Goal: Information Seeking & Learning: Learn about a topic

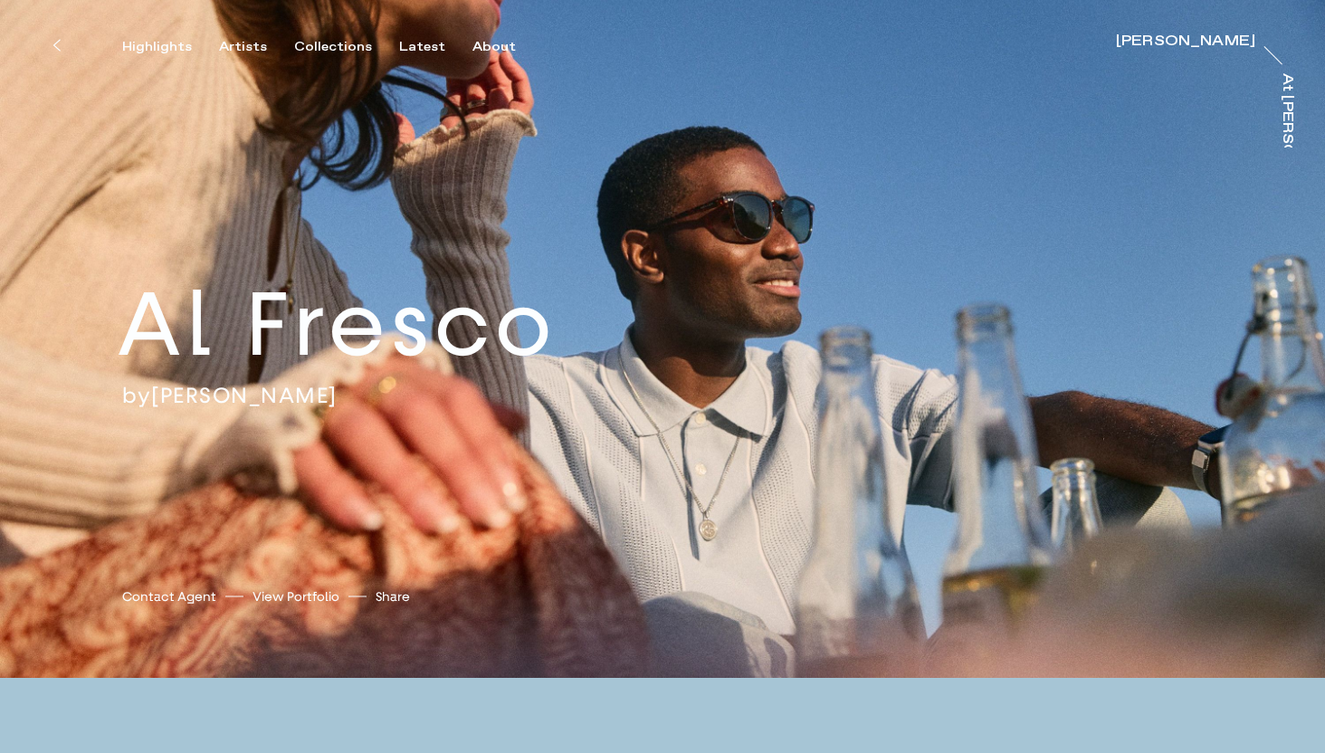
click at [515, 316] on div "by Owen Harvey" at bounding box center [400, 395] width 557 height 27
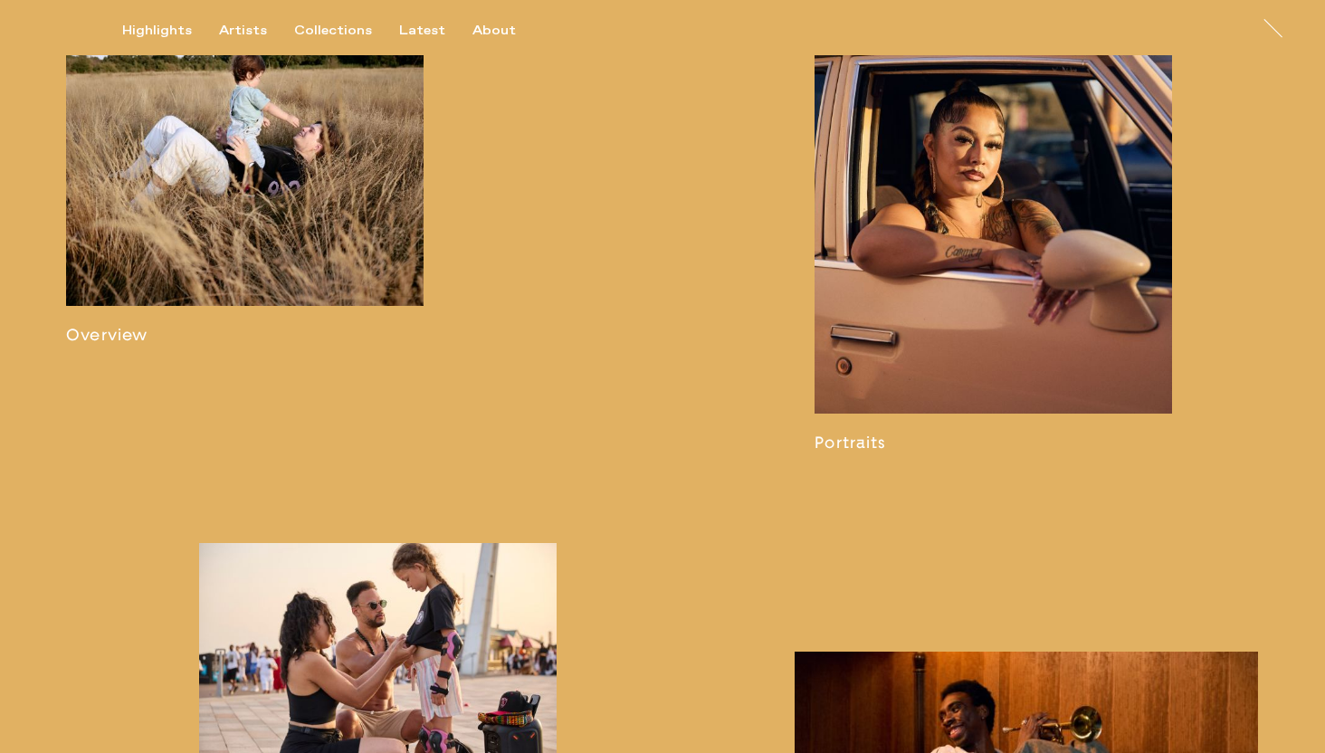
scroll to position [1295, 0]
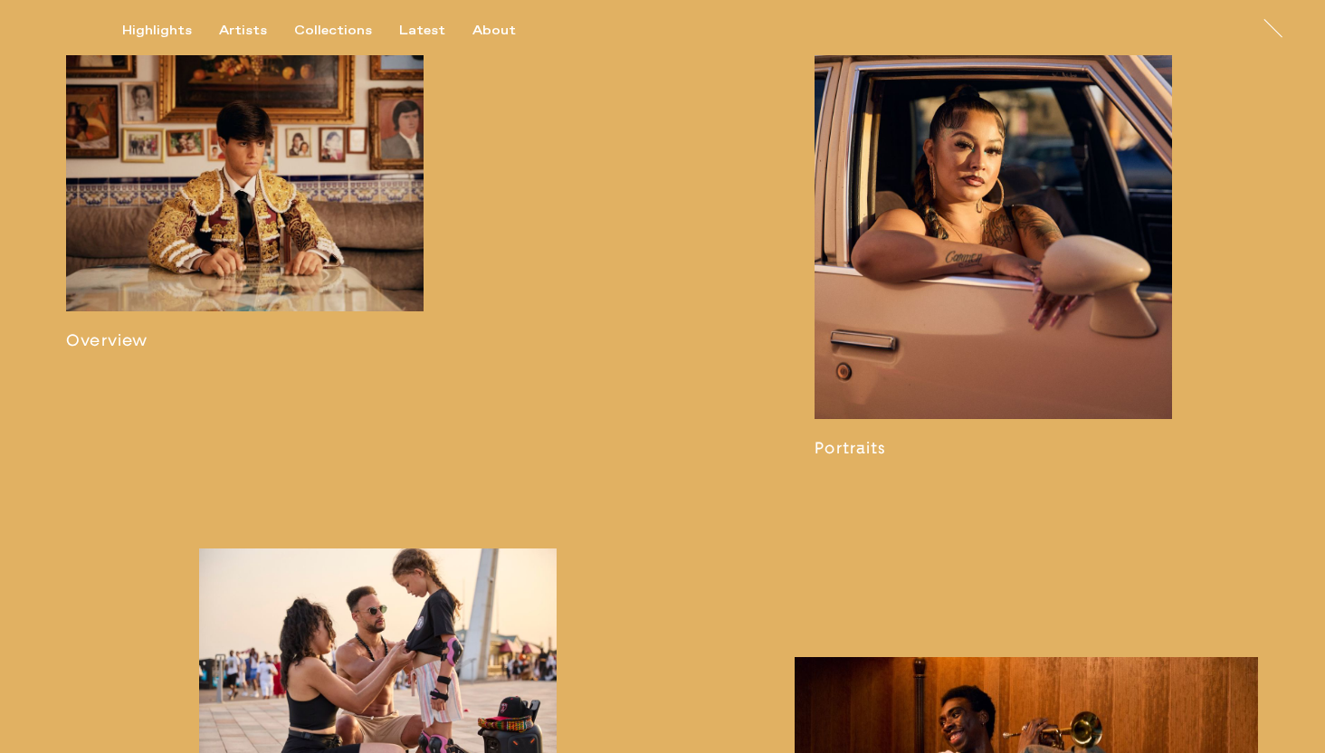
click at [221, 205] on link at bounding box center [245, 187] width 358 height 325
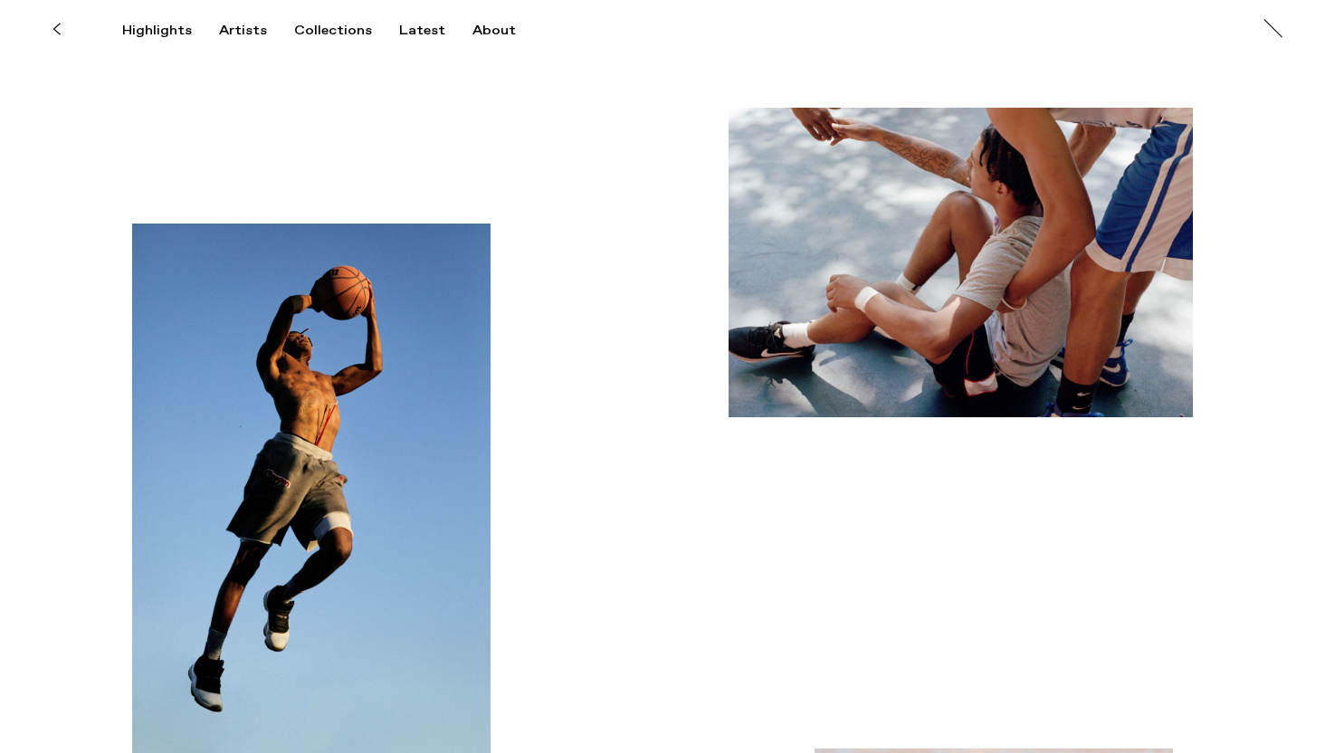
scroll to position [8244, 0]
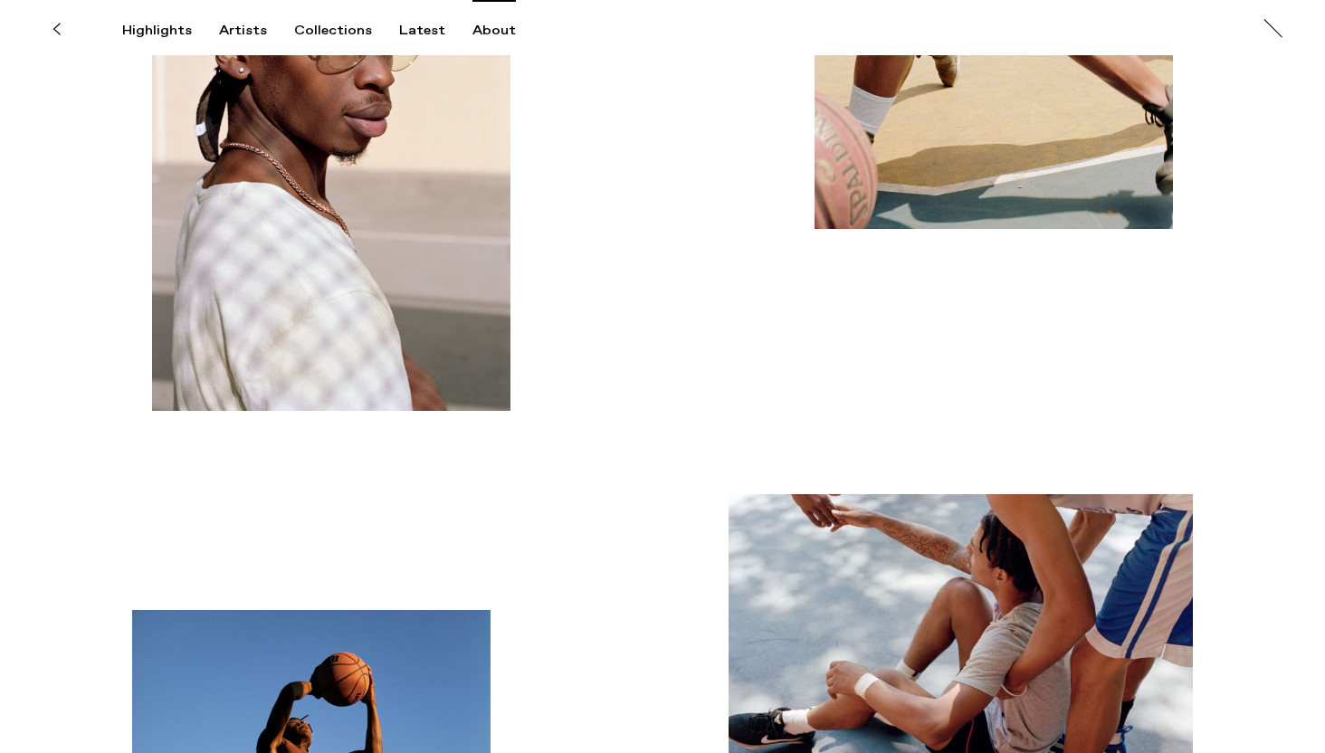
click at [483, 29] on div "About" at bounding box center [493, 31] width 43 height 16
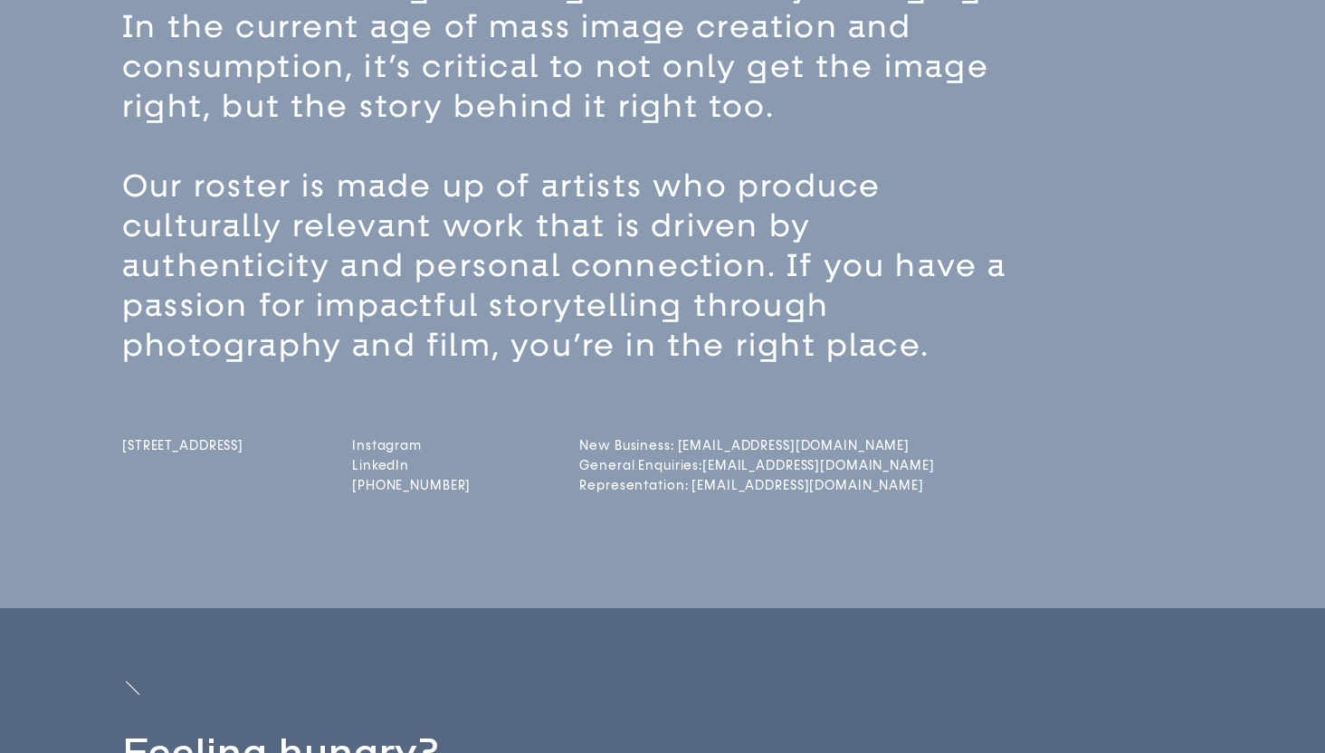
scroll to position [189, 0]
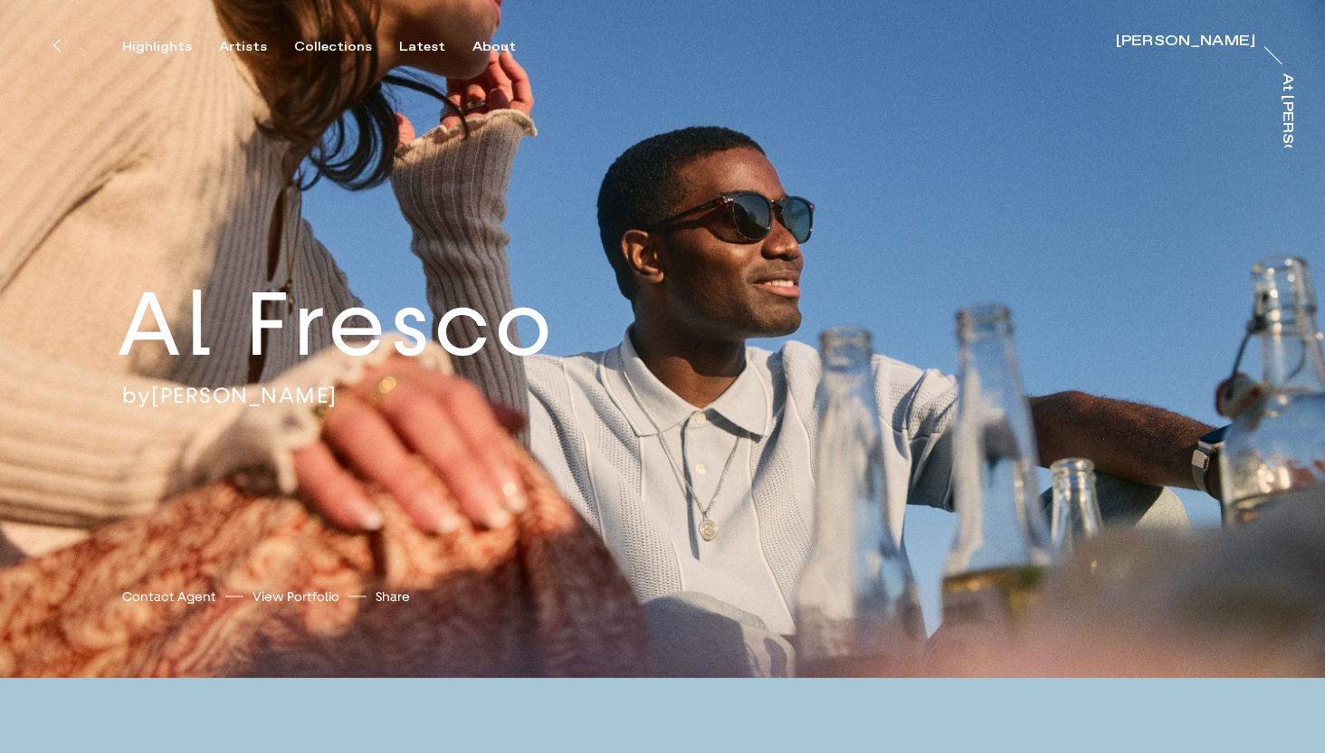
click at [250, 316] on link "[PERSON_NAME]" at bounding box center [244, 395] width 186 height 27
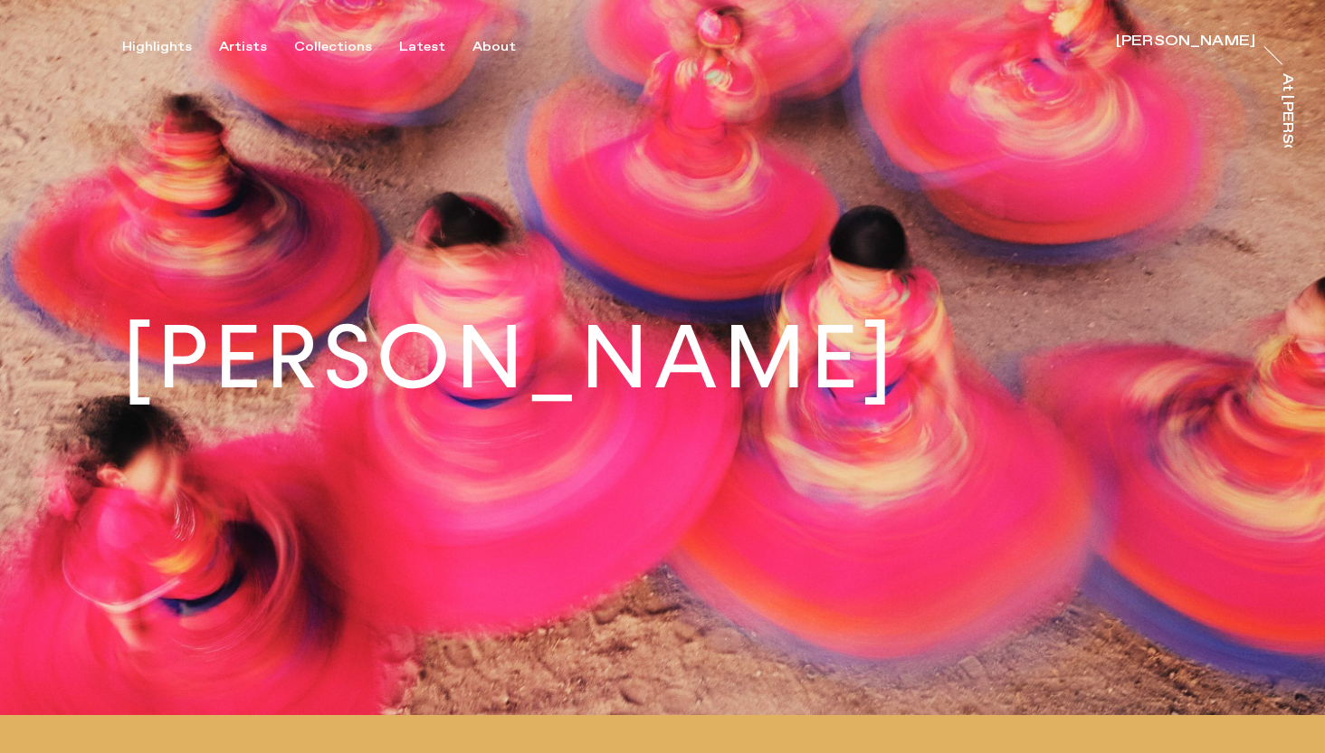
click at [696, 316] on h1 "[PERSON_NAME]" at bounding box center [510, 358] width 776 height 88
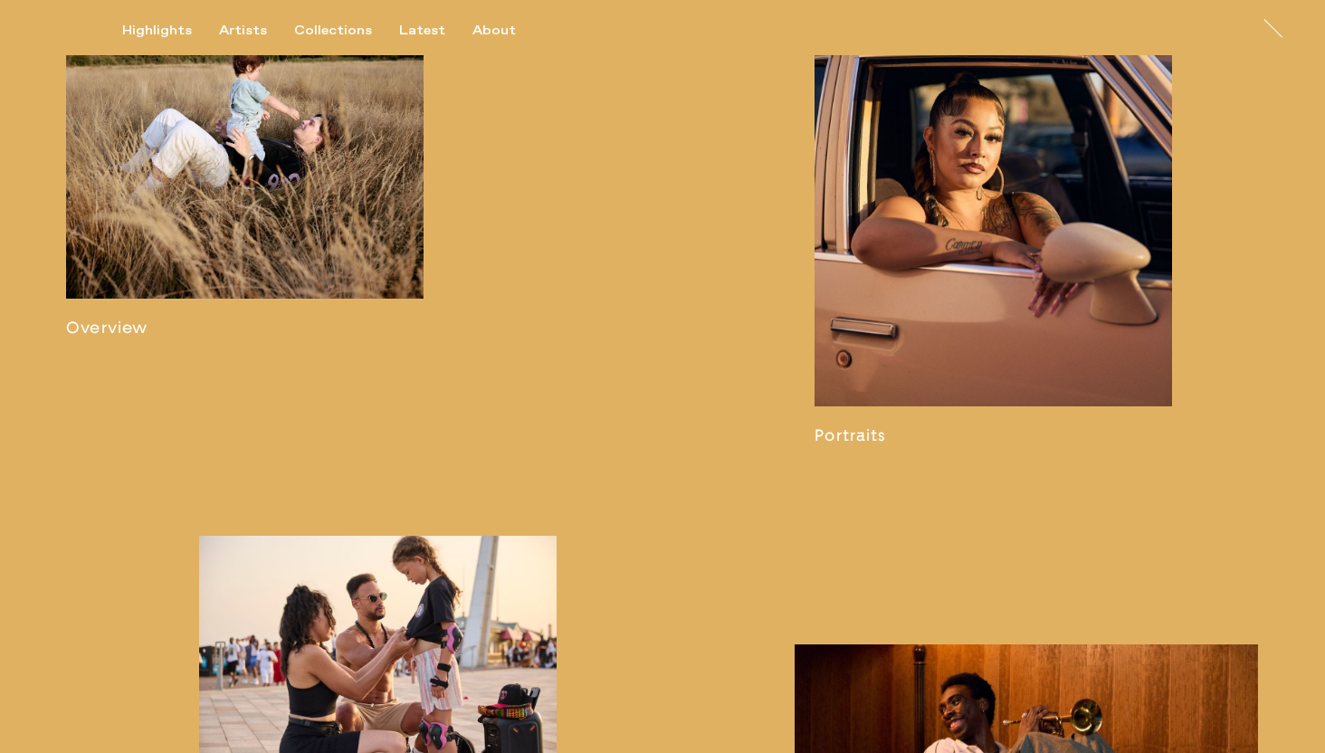
scroll to position [1213, 0]
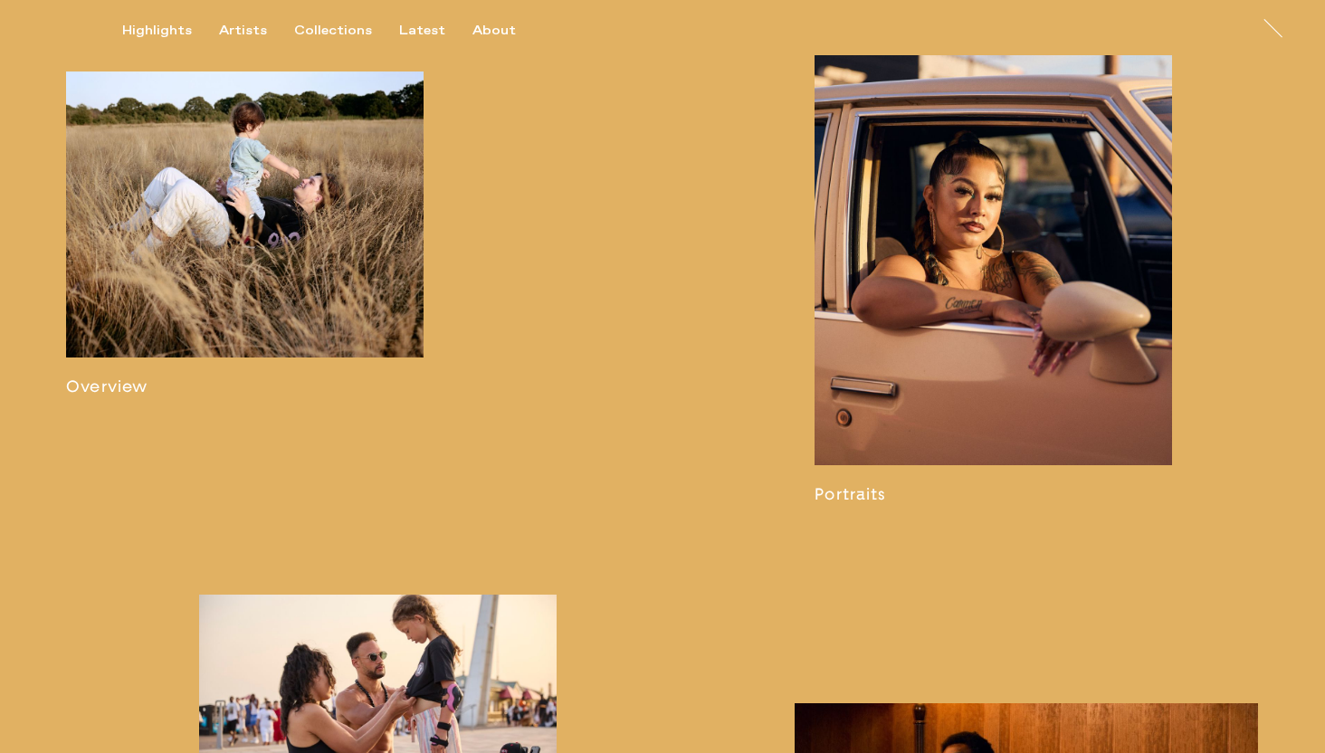
click at [298, 291] on link at bounding box center [245, 234] width 358 height 325
